Goal: Navigation & Orientation: Find specific page/section

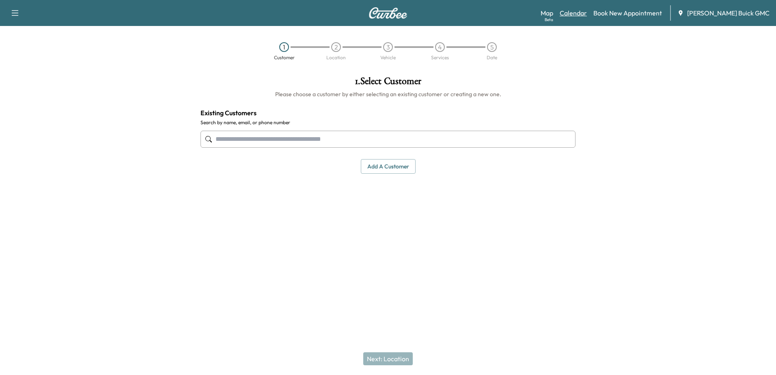
click at [586, 14] on link "Calendar" at bounding box center [573, 13] width 27 height 10
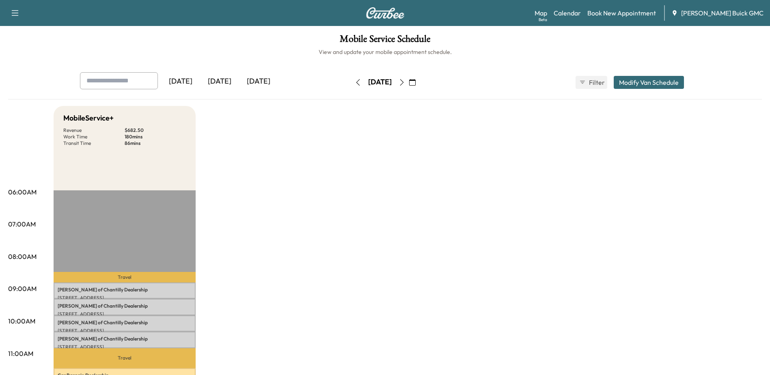
click at [405, 84] on icon "button" at bounding box center [402, 82] width 6 height 6
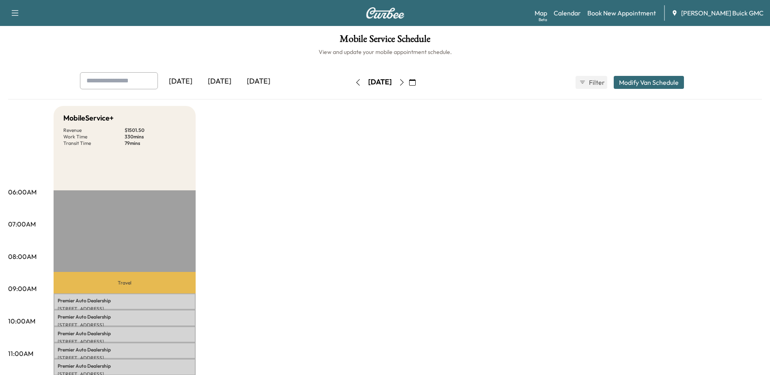
click at [405, 84] on icon "button" at bounding box center [402, 82] width 6 height 6
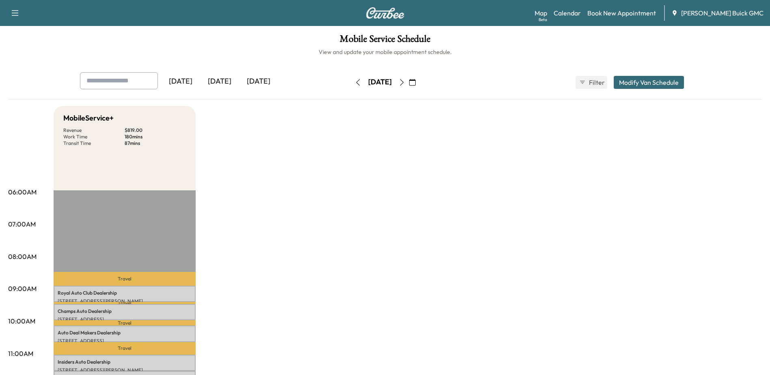
click at [355, 84] on icon "button" at bounding box center [358, 82] width 6 height 6
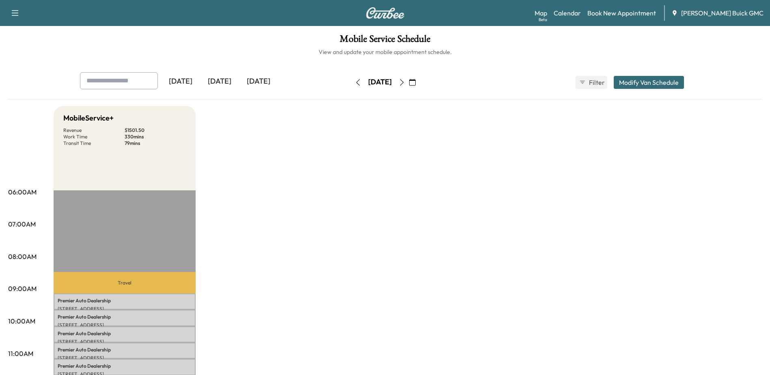
click at [355, 84] on icon "button" at bounding box center [358, 82] width 6 height 6
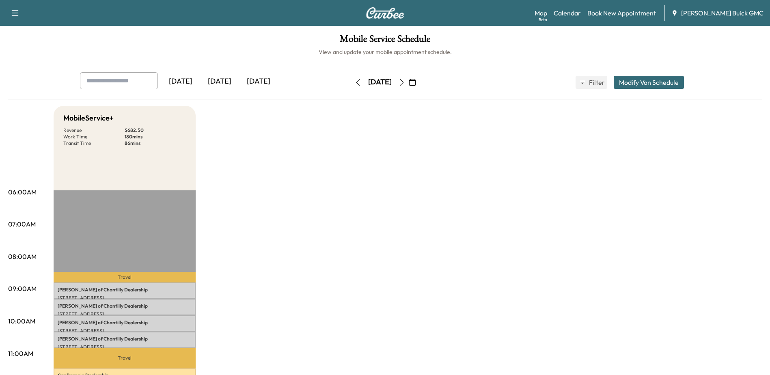
click at [416, 82] on icon "button" at bounding box center [412, 82] width 6 height 6
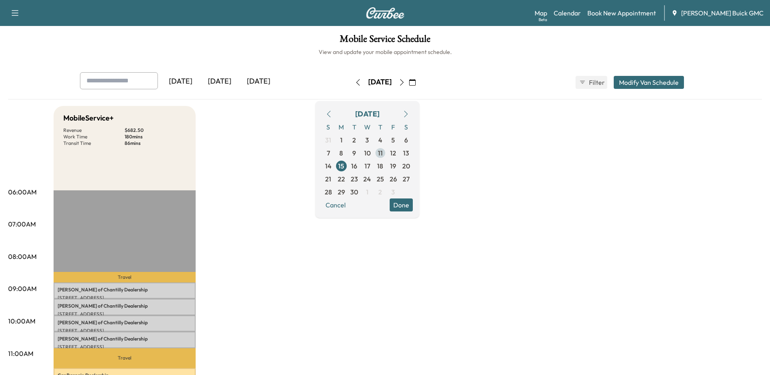
click at [387, 153] on span "11" at bounding box center [380, 153] width 13 height 13
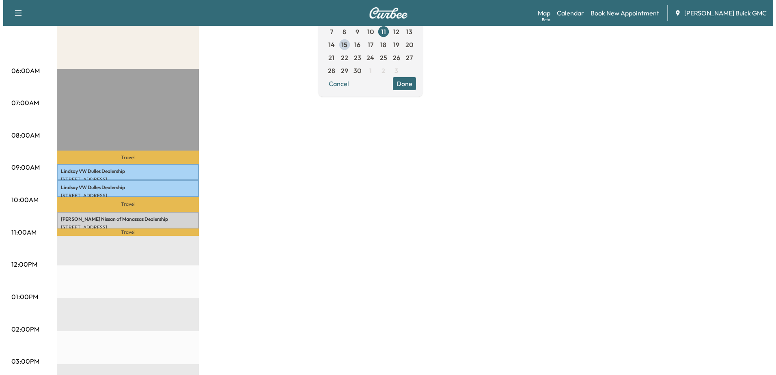
scroll to position [122, 0]
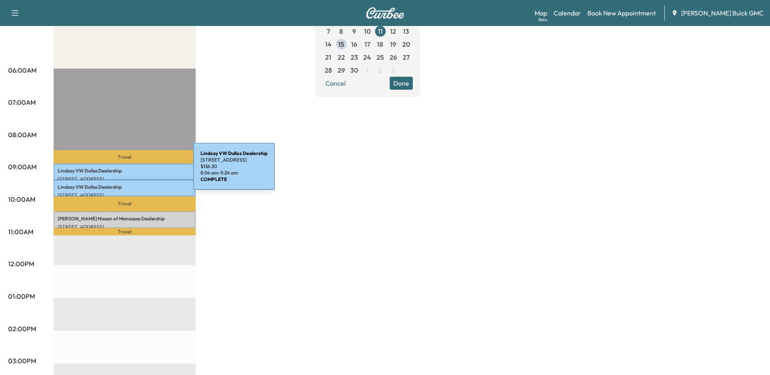
click at [132, 171] on p "Lindsay VW Dulles Dealership" at bounding box center [125, 171] width 134 height 6
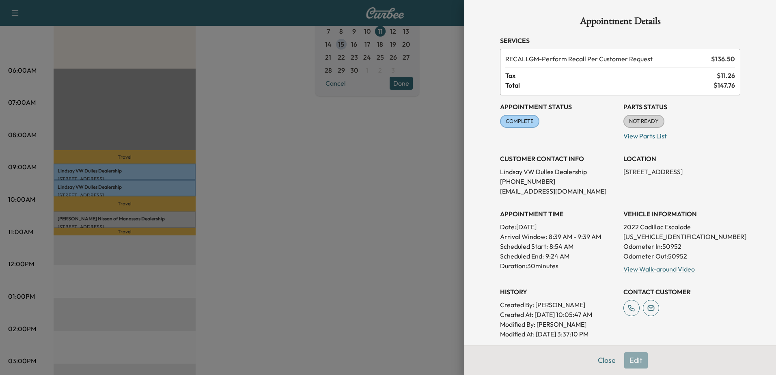
drag, startPoint x: 123, startPoint y: 216, endPoint x: 121, endPoint y: 221, distance: 5.7
click at [123, 216] on div at bounding box center [388, 187] width 776 height 375
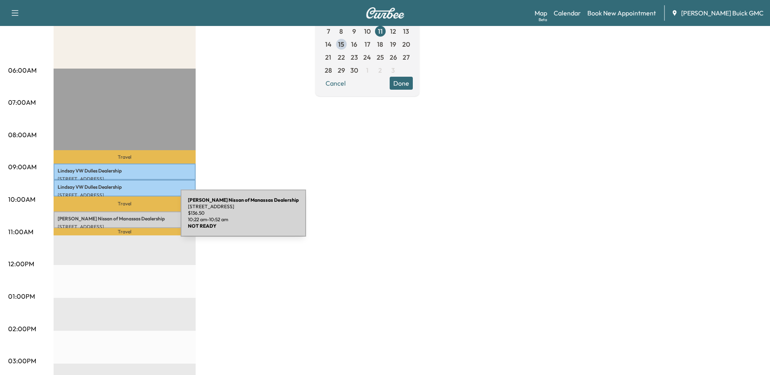
click at [120, 218] on p "Sheehy Nissan of Manassas Dealership" at bounding box center [125, 219] width 134 height 6
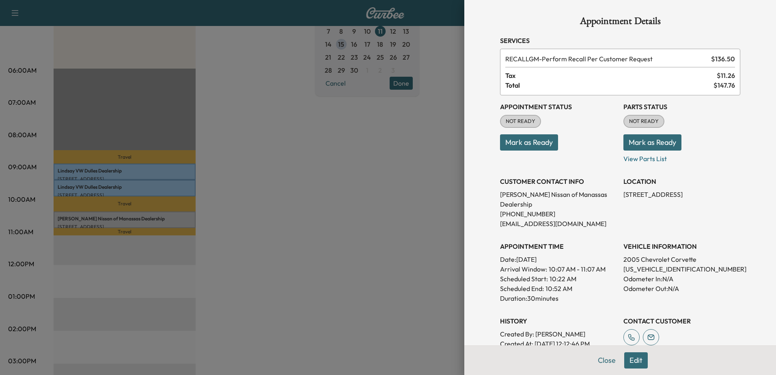
click at [112, 185] on div at bounding box center [388, 187] width 776 height 375
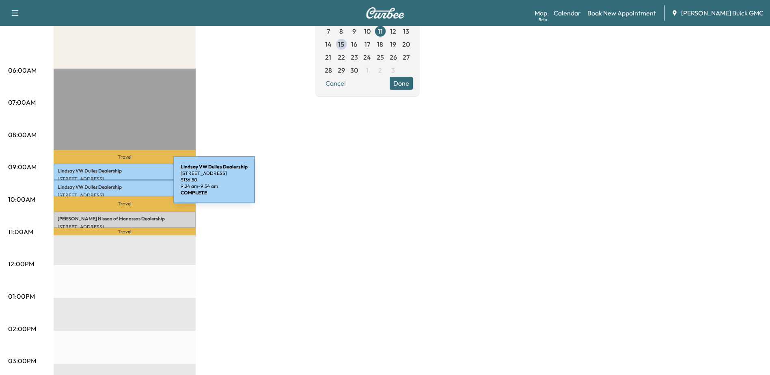
click at [112, 185] on p "Lindsay VW Dulles Dealership" at bounding box center [125, 187] width 134 height 6
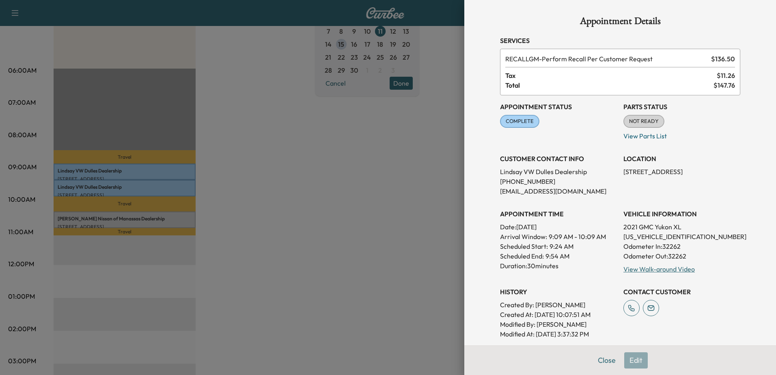
click at [114, 167] on div at bounding box center [388, 187] width 776 height 375
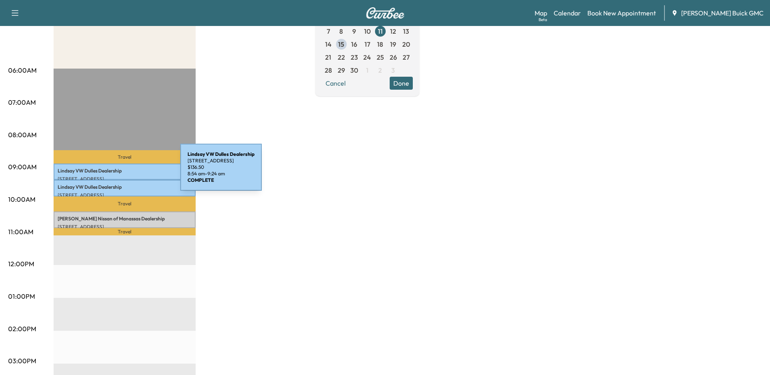
click at [119, 172] on p "Lindsay VW Dulles Dealership" at bounding box center [125, 171] width 134 height 6
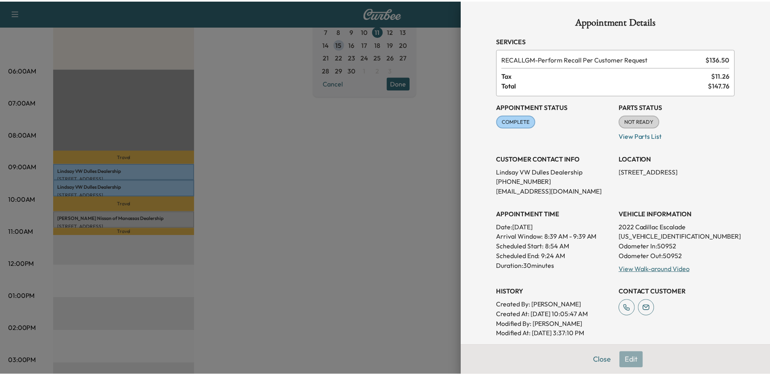
scroll to position [179, 0]
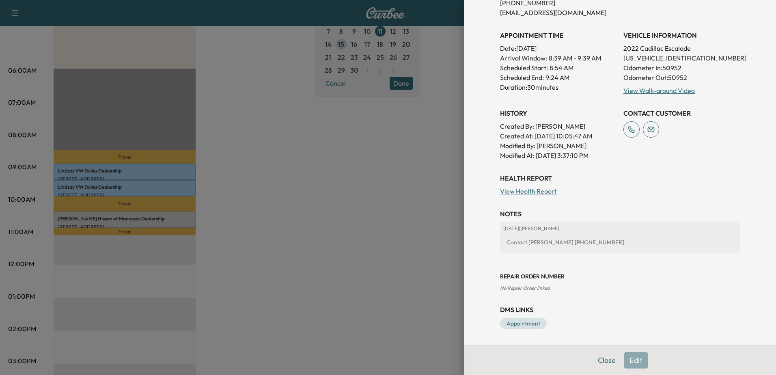
click at [276, 182] on div at bounding box center [388, 187] width 776 height 375
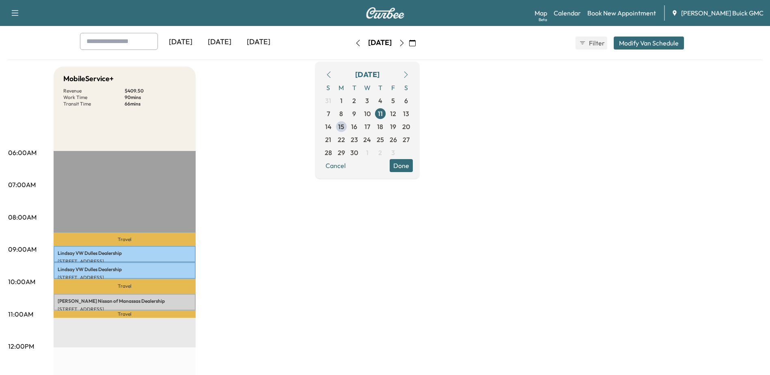
scroll to position [0, 0]
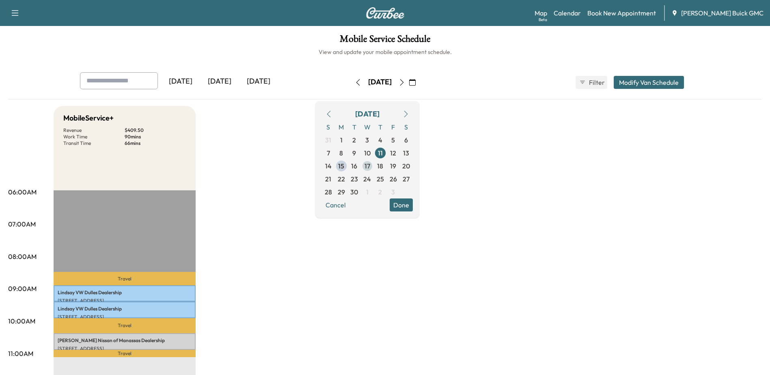
click at [370, 168] on span "17" at bounding box center [368, 166] width 6 height 10
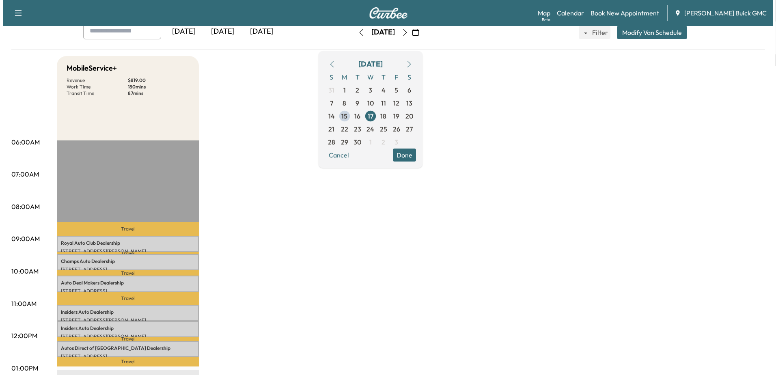
scroll to position [122, 0]
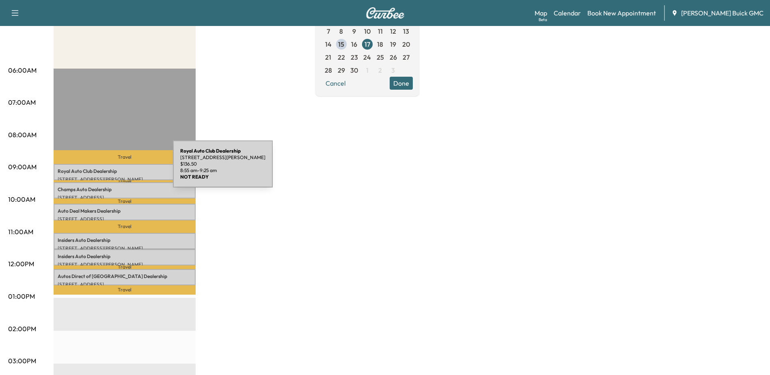
click at [112, 169] on p "Royal Auto Club Dealership" at bounding box center [125, 171] width 134 height 6
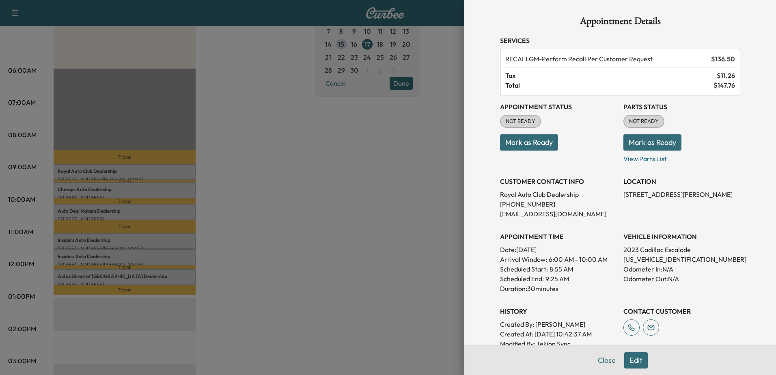
click at [63, 183] on div at bounding box center [388, 187] width 776 height 375
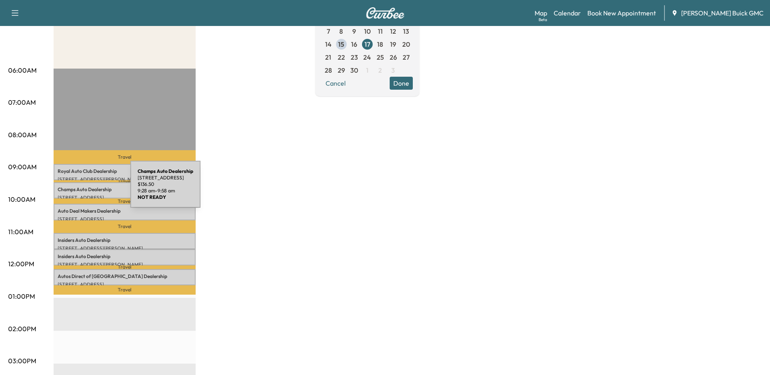
click at [69, 189] on p "Champs Auto Dealership" at bounding box center [125, 189] width 134 height 6
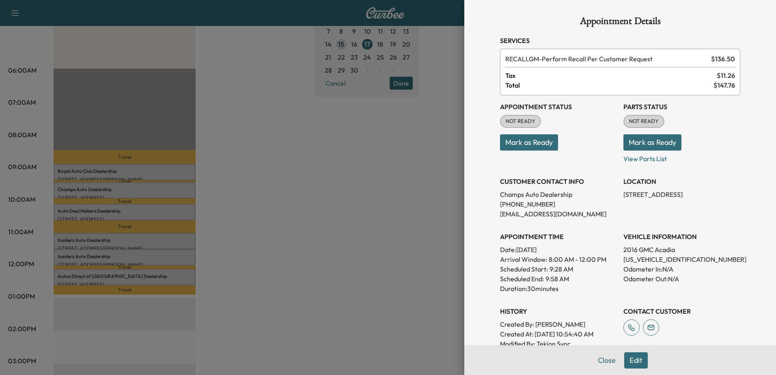
click at [91, 214] on div at bounding box center [388, 187] width 776 height 375
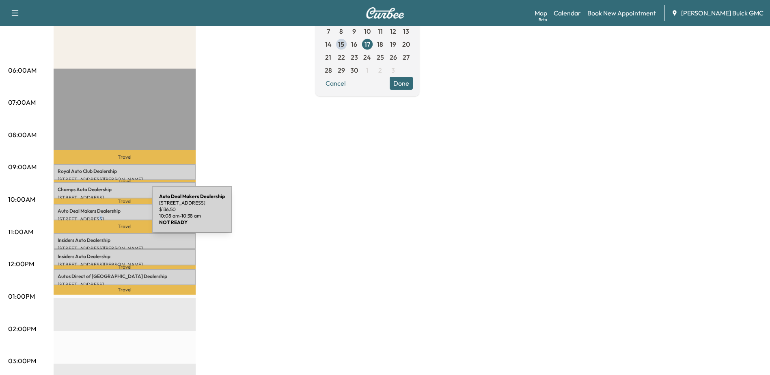
click at [91, 216] on p "25350 Pleasant Valley Rd, Chantilly, VA 20152, USA" at bounding box center [125, 219] width 134 height 6
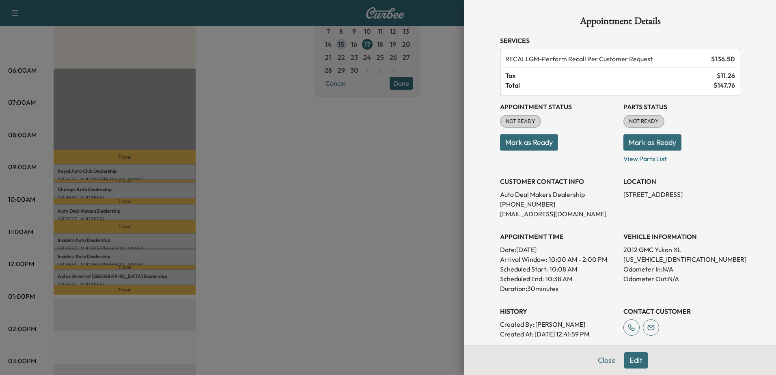
click at [98, 238] on div at bounding box center [388, 187] width 776 height 375
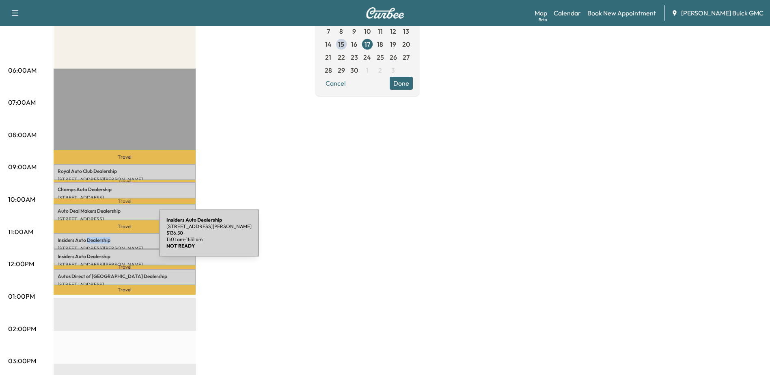
click at [98, 238] on p "Insiders Auto Dealership" at bounding box center [125, 240] width 134 height 6
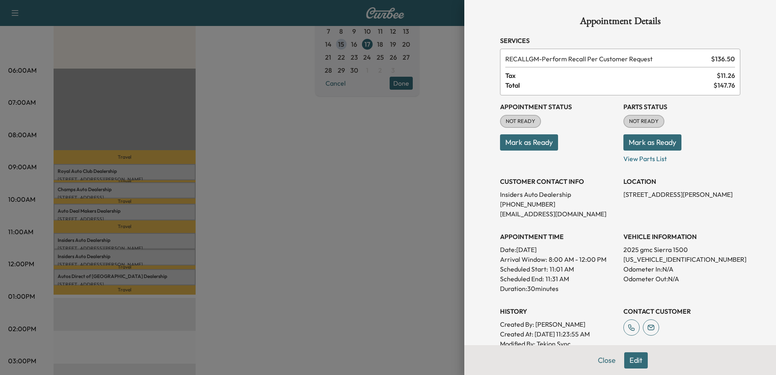
click at [121, 259] on div at bounding box center [388, 187] width 776 height 375
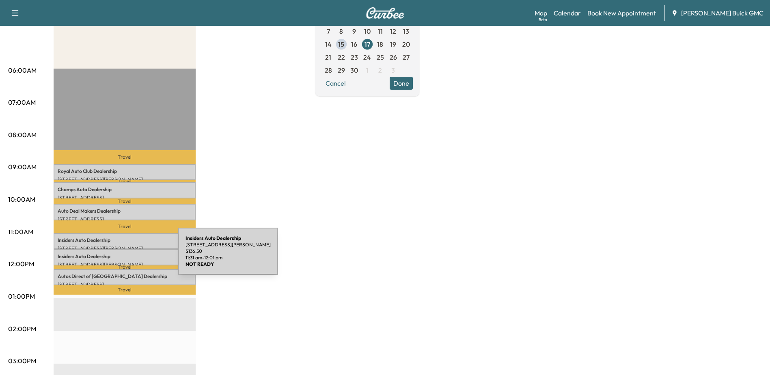
click at [117, 256] on p "Insiders Auto Dealership" at bounding box center [125, 256] width 134 height 6
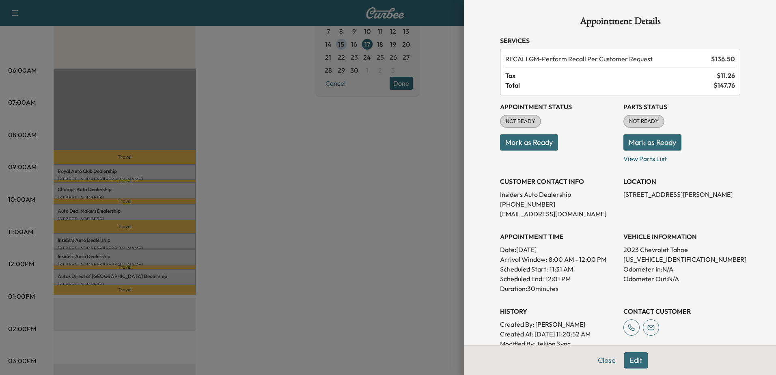
drag, startPoint x: 80, startPoint y: 275, endPoint x: 309, endPoint y: 303, distance: 231.1
click at [80, 275] on div at bounding box center [388, 187] width 776 height 375
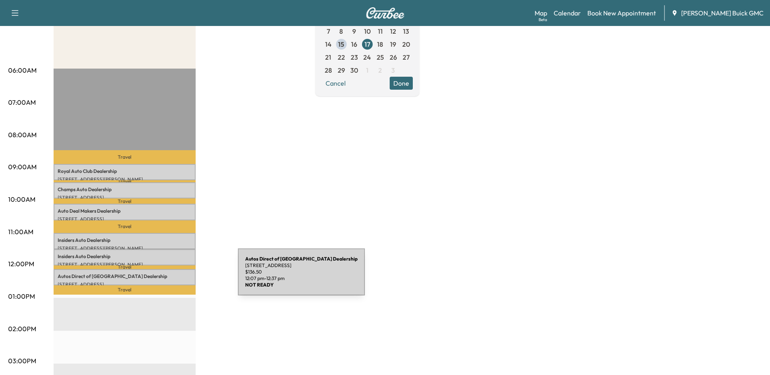
click at [167, 274] on p "Autos Direct of Manassas Dealership" at bounding box center [125, 276] width 134 height 6
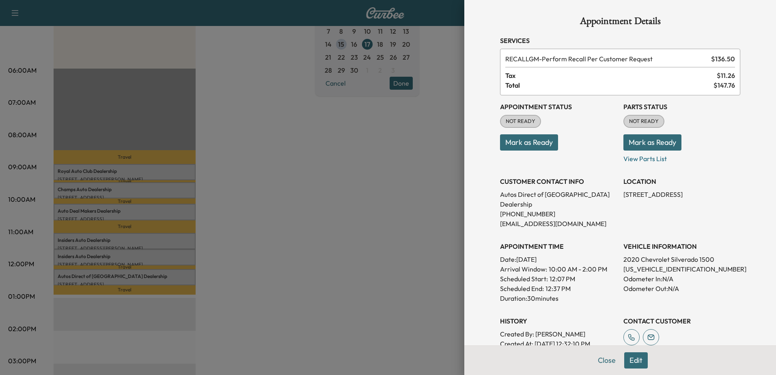
scroll to position [162, 0]
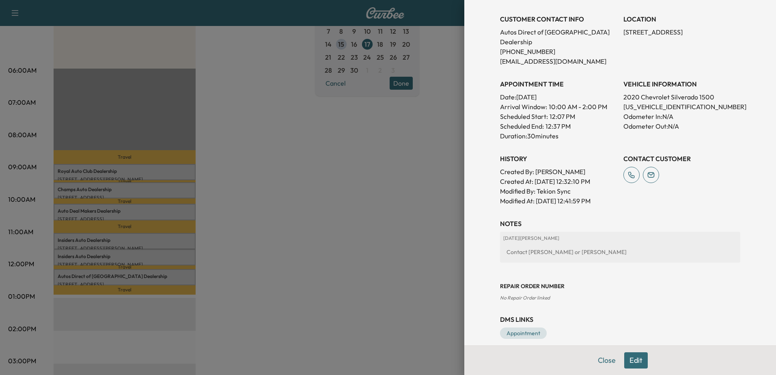
drag, startPoint x: 79, startPoint y: 87, endPoint x: 133, endPoint y: 140, distance: 74.9
click at [80, 90] on div at bounding box center [388, 187] width 776 height 375
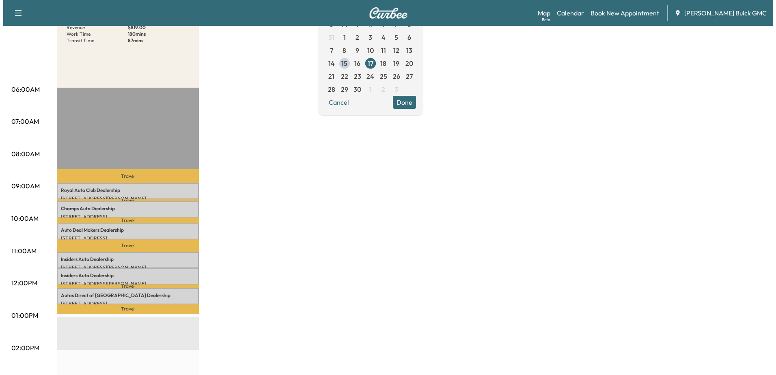
scroll to position [0, 0]
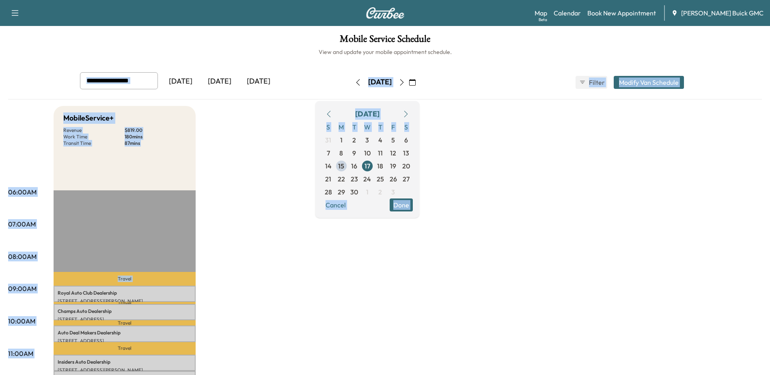
drag, startPoint x: 567, startPoint y: 49, endPoint x: 688, endPoint y: 213, distance: 204.0
click at [688, 213] on div "Mobile Service Schedule View and update your mobile appointment schedule. Yeste…" at bounding box center [385, 374] width 770 height 697
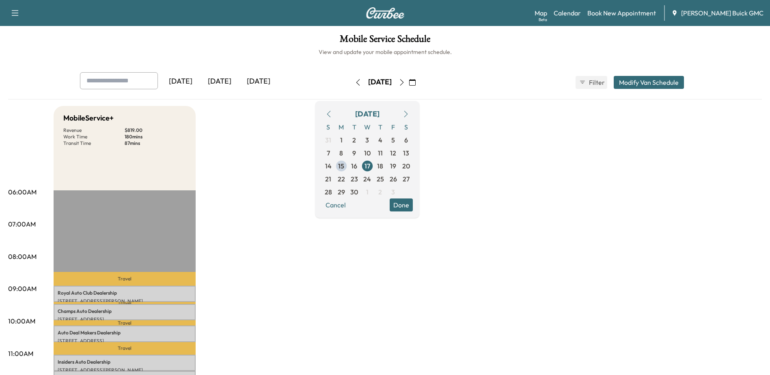
drag, startPoint x: 337, startPoint y: 81, endPoint x: 457, endPoint y: 95, distance: 120.5
click at [457, 95] on div "Yesterday Today Tomorrow Wednesday, September 17 September 2025 S M T W T F S 3…" at bounding box center [385, 85] width 754 height 27
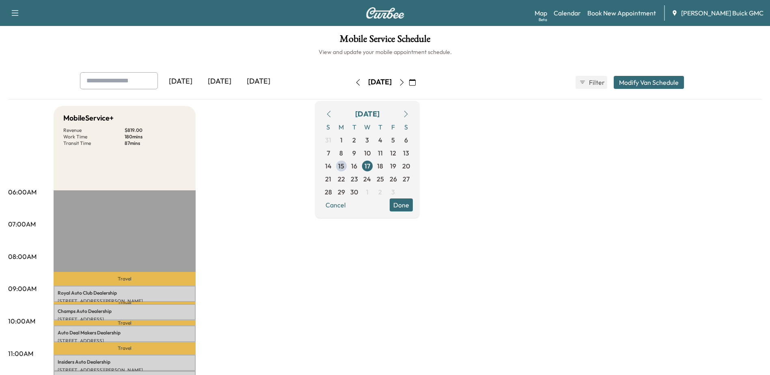
click at [547, 15] on link "Map Beta" at bounding box center [541, 13] width 13 height 10
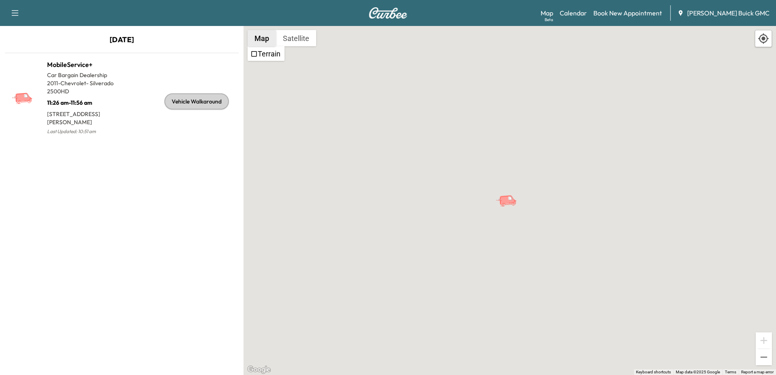
click at [272, 43] on button "Map" at bounding box center [262, 38] width 28 height 16
click at [260, 36] on button "Map" at bounding box center [262, 38] width 28 height 16
click at [257, 35] on button "Map" at bounding box center [262, 38] width 28 height 16
click at [286, 35] on button "Satellite" at bounding box center [296, 38] width 40 height 16
click at [298, 35] on button "Satellite" at bounding box center [296, 38] width 40 height 16
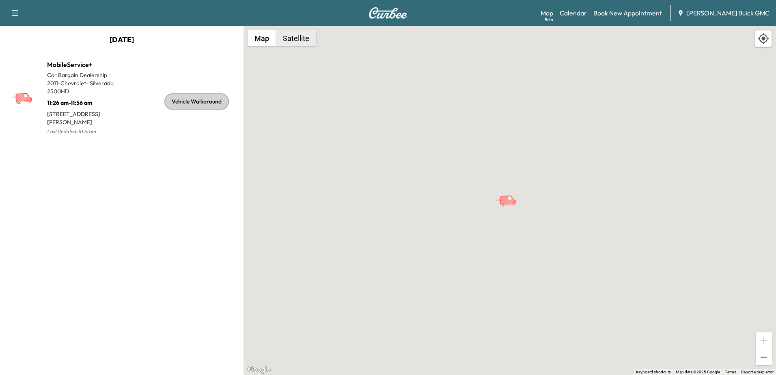
click at [301, 38] on button "Satellite" at bounding box center [296, 38] width 40 height 16
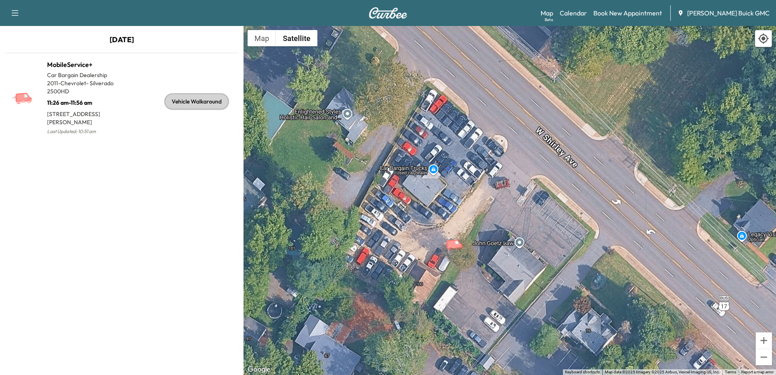
drag, startPoint x: 581, startPoint y: 158, endPoint x: 525, endPoint y: 209, distance: 75.9
click at [525, 209] on div "To activate drag with keyboard, press Alt + Enter. Once in keyboard drag state,…" at bounding box center [510, 200] width 533 height 349
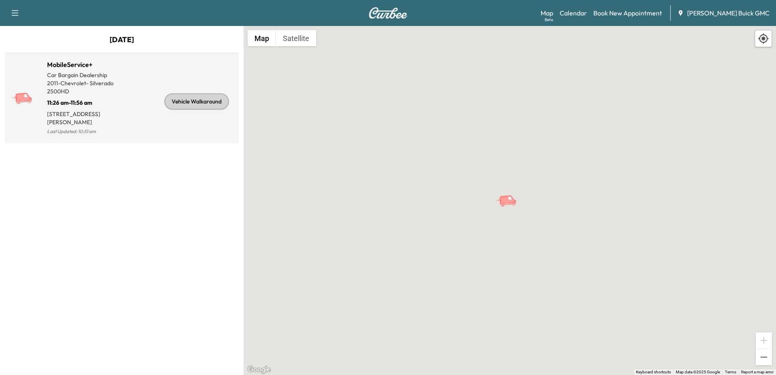
click at [191, 105] on div "Vehicle Walkaround" at bounding box center [196, 101] width 65 height 16
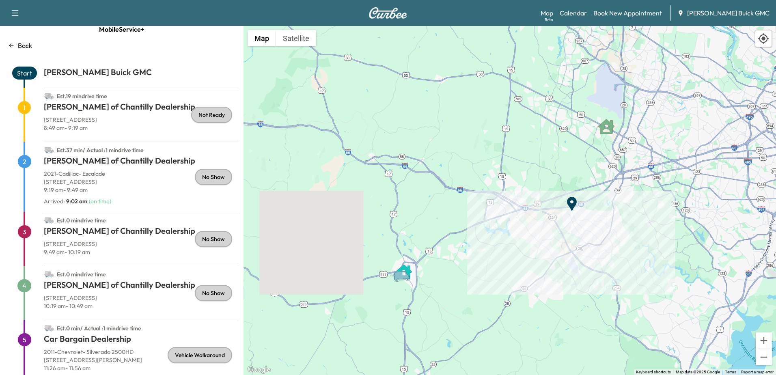
scroll to position [3, 0]
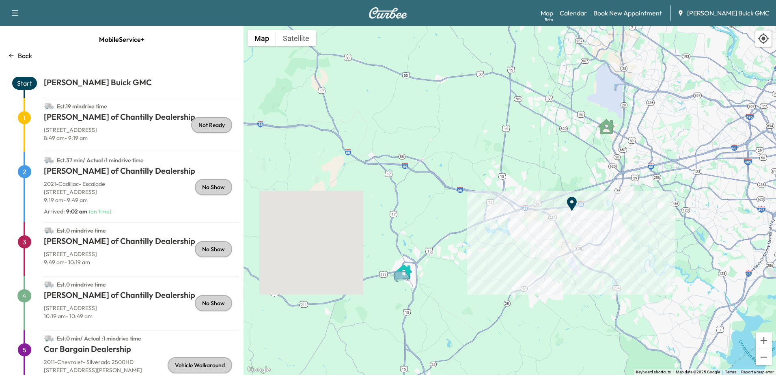
click at [122, 41] on span "MobileService+" at bounding box center [121, 39] width 45 height 16
click at [553, 15] on link "Map Beta" at bounding box center [547, 13] width 13 height 10
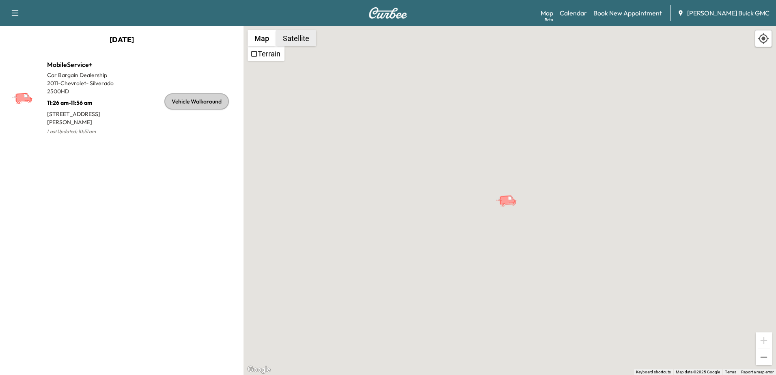
click at [302, 35] on button "Satellite" at bounding box center [296, 38] width 40 height 16
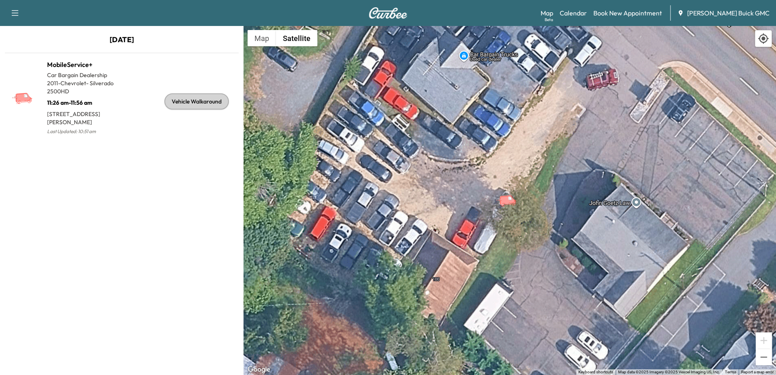
click at [12, 11] on icon "button" at bounding box center [15, 13] width 10 height 10
click at [158, 42] on p "[DATE]" at bounding box center [122, 41] width 244 height 15
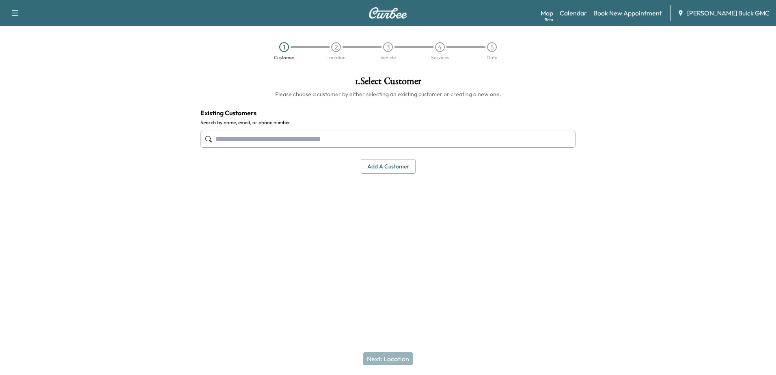
click at [553, 14] on link "Map Beta" at bounding box center [547, 13] width 13 height 10
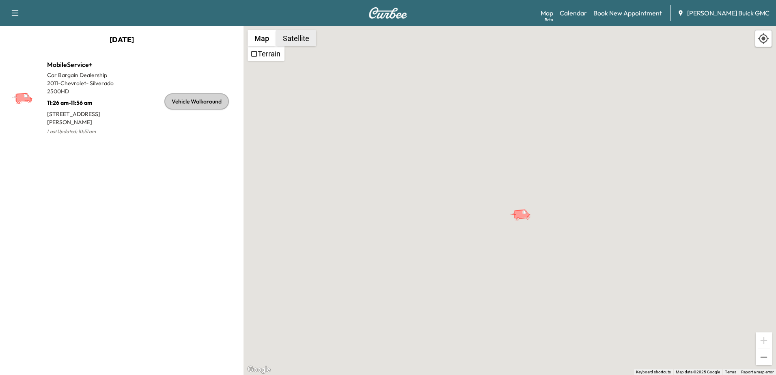
click at [307, 37] on button "Satellite" at bounding box center [296, 38] width 40 height 16
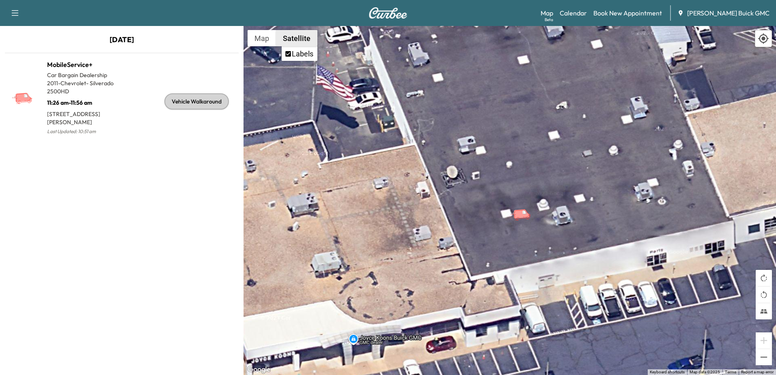
click at [299, 36] on button "Satellite" at bounding box center [296, 38] width 41 height 16
click at [263, 39] on button "Map" at bounding box center [262, 38] width 28 height 16
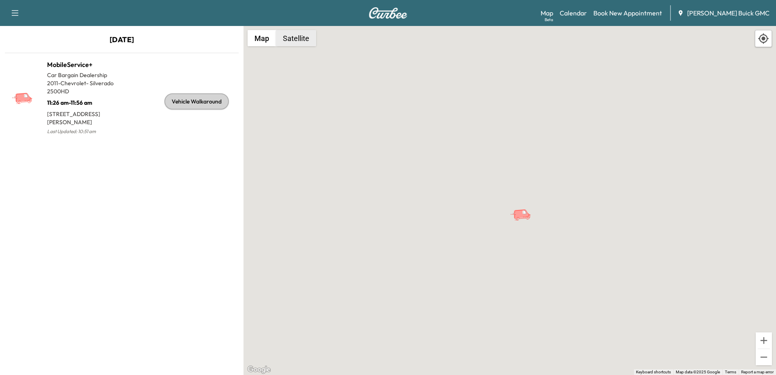
click at [296, 37] on button "Satellite" at bounding box center [296, 38] width 40 height 16
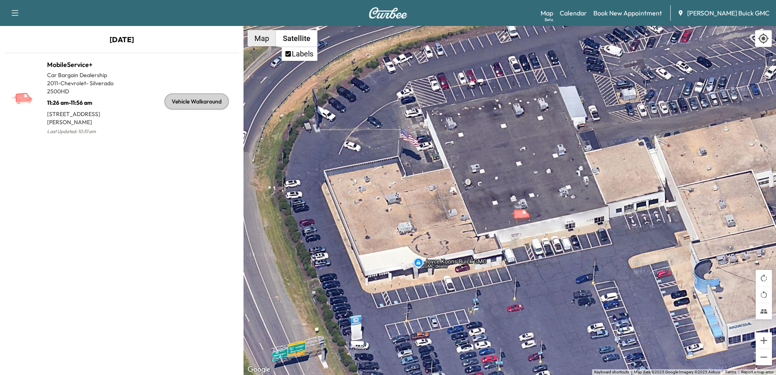
click at [266, 38] on button "Map" at bounding box center [262, 38] width 28 height 16
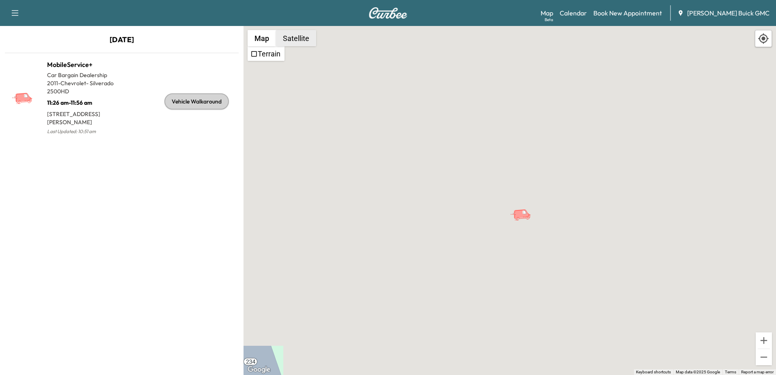
click at [304, 36] on button "Satellite" at bounding box center [296, 38] width 40 height 16
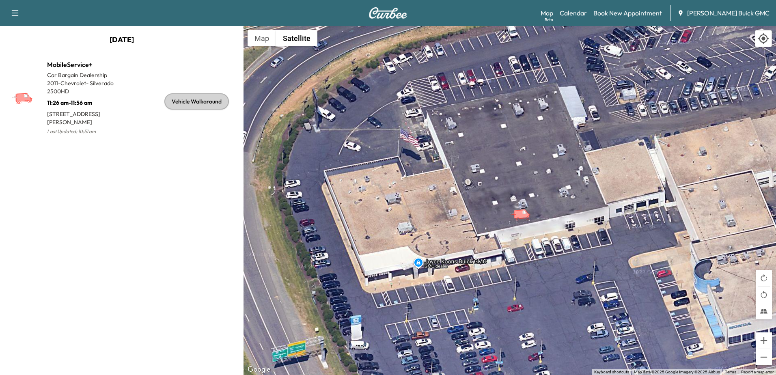
click at [587, 13] on link "Calendar" at bounding box center [573, 13] width 27 height 10
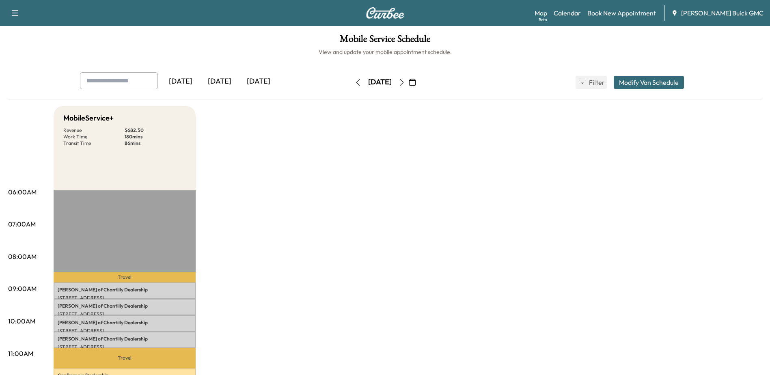
click at [547, 12] on link "Map Beta" at bounding box center [541, 13] width 13 height 10
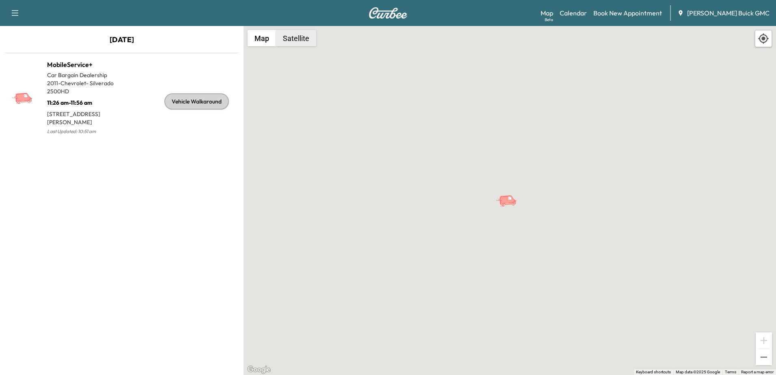
click at [300, 42] on button "Satellite" at bounding box center [296, 38] width 40 height 16
